Goal: Use online tool/utility: Use online tool/utility

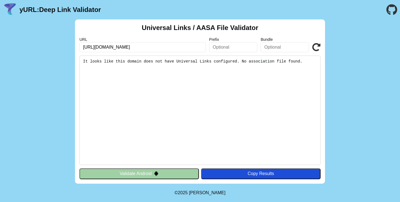
click at [319, 50] on icon at bounding box center [316, 47] width 8 height 8
click at [166, 176] on button "Validate Android" at bounding box center [140, 173] width 120 height 11
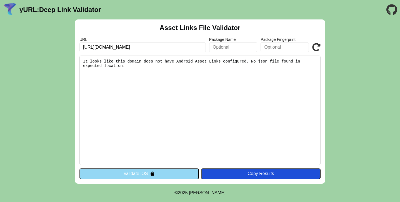
drag, startPoint x: 0, startPoint y: 0, endPoint x: 165, endPoint y: 176, distance: 241.7
click at [165, 176] on button "Validate iOS" at bounding box center [140, 173] width 120 height 11
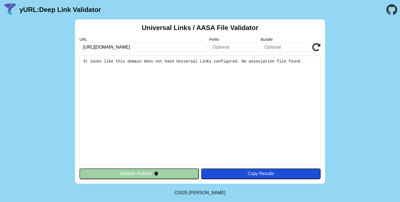
click at [118, 44] on input "https://www.carrefoursa.com/" at bounding box center [143, 47] width 127 height 10
click at [126, 48] on input "https://www.carrefoursa.com/" at bounding box center [143, 47] width 127 height 10
paste input "trendyol.com/.well-known/apple-app-site-association"
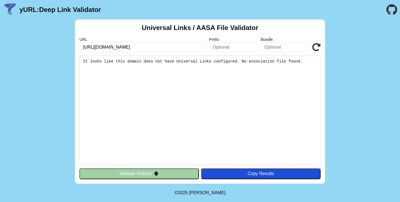
scroll to position [0, 8]
type input "https://www.trendyol.com/.well-known/apple-app-site-association"
click at [319, 46] on icon at bounding box center [316, 47] width 8 height 8
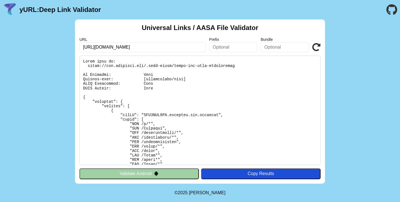
click at [165, 41] on div "URL [URL][DOMAIN_NAME]" at bounding box center [143, 44] width 127 height 15
click at [164, 46] on input "https://www.trendyol.com/.well-known/apple-app-site-association" at bounding box center [143, 47] width 127 height 10
paste input "carrefoursa"
type input "[URL][DOMAIN_NAME]"
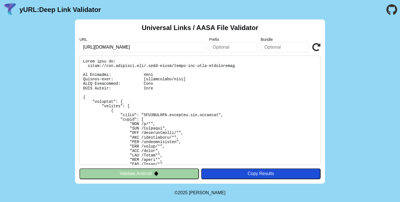
click at [317, 47] on icon at bounding box center [316, 47] width 8 height 8
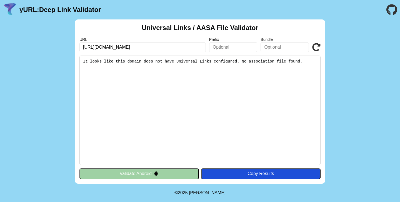
click at [157, 47] on input "[URL][DOMAIN_NAME]" at bounding box center [143, 47] width 127 height 10
click at [158, 179] on button "Validate Android" at bounding box center [140, 173] width 120 height 11
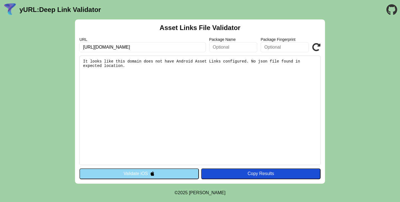
click at [158, 176] on button "Validate iOS" at bounding box center [140, 173] width 120 height 11
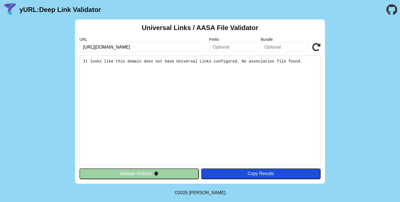
click at [158, 177] on button "Validate Android" at bounding box center [140, 173] width 120 height 11
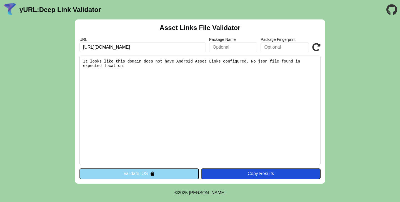
click at [159, 45] on input "https://www.carrefoursa.com/.well-known/apple-app-site-association" at bounding box center [143, 47] width 127 height 10
paste input "getir.com"
type input "[URL][DOMAIN_NAME]"
click at [314, 48] on icon at bounding box center [316, 47] width 8 height 8
